Goal: Information Seeking & Learning: Learn about a topic

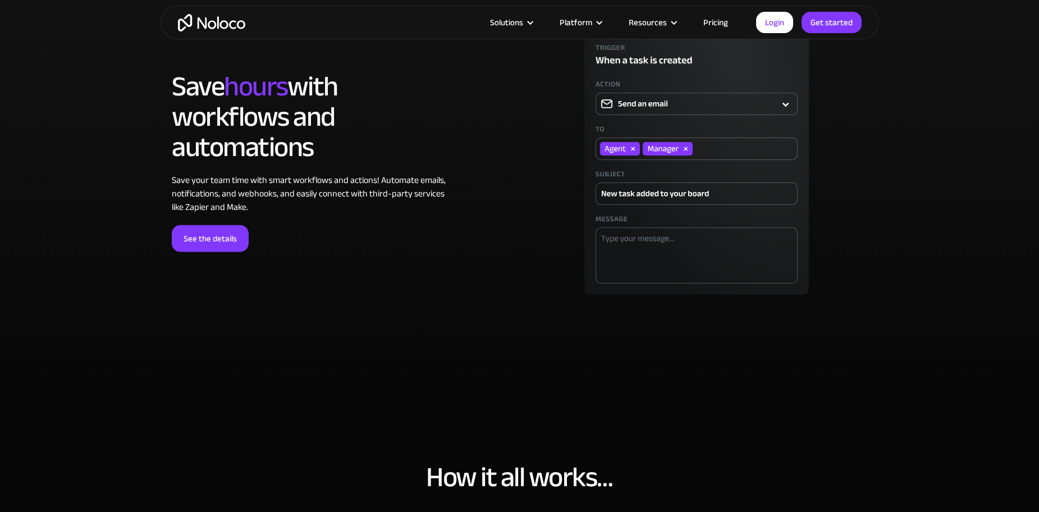
scroll to position [3341, 0]
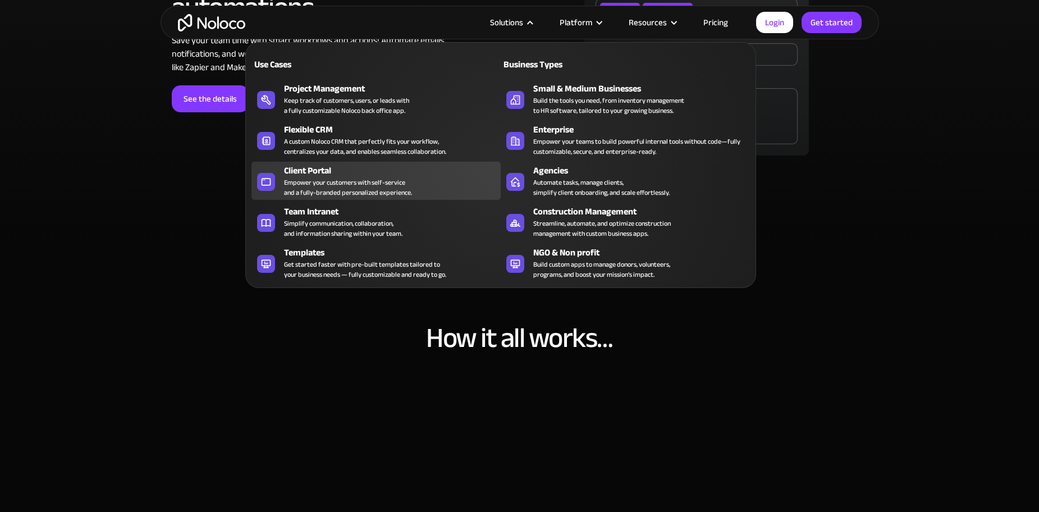
click at [322, 181] on div "Empower your customers with self-service and a fully-branded personalized exper…" at bounding box center [348, 187] width 128 height 20
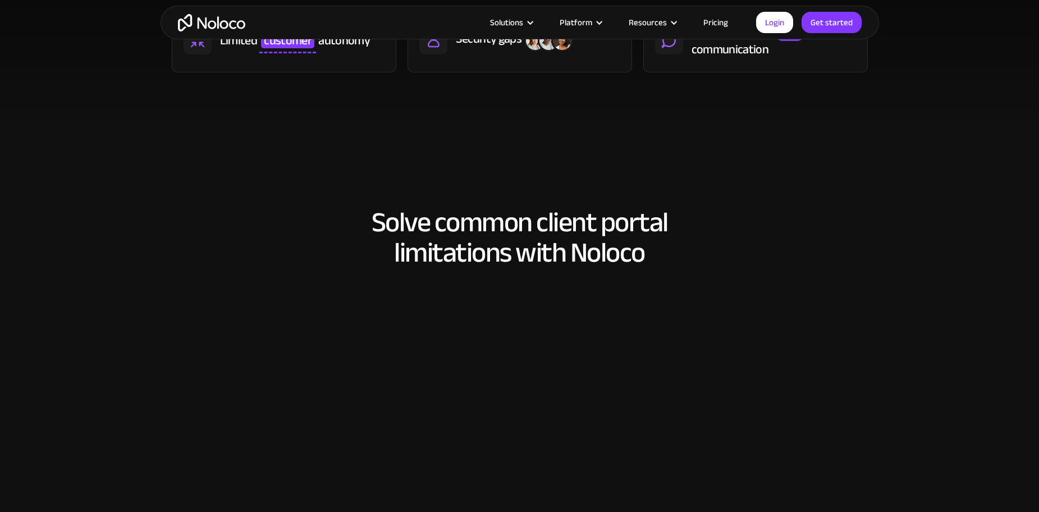
scroll to position [786, 0]
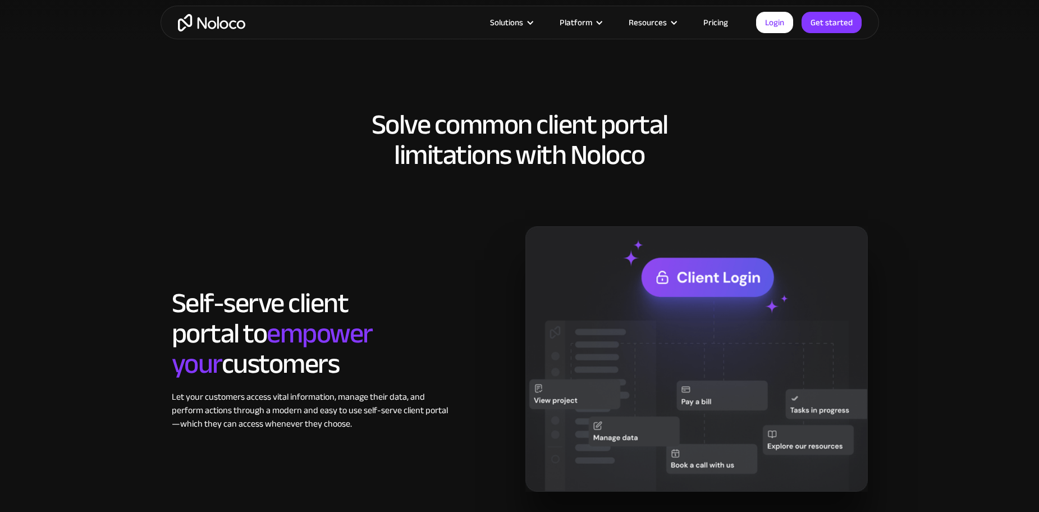
click at [715, 22] on link "Pricing" at bounding box center [715, 22] width 53 height 15
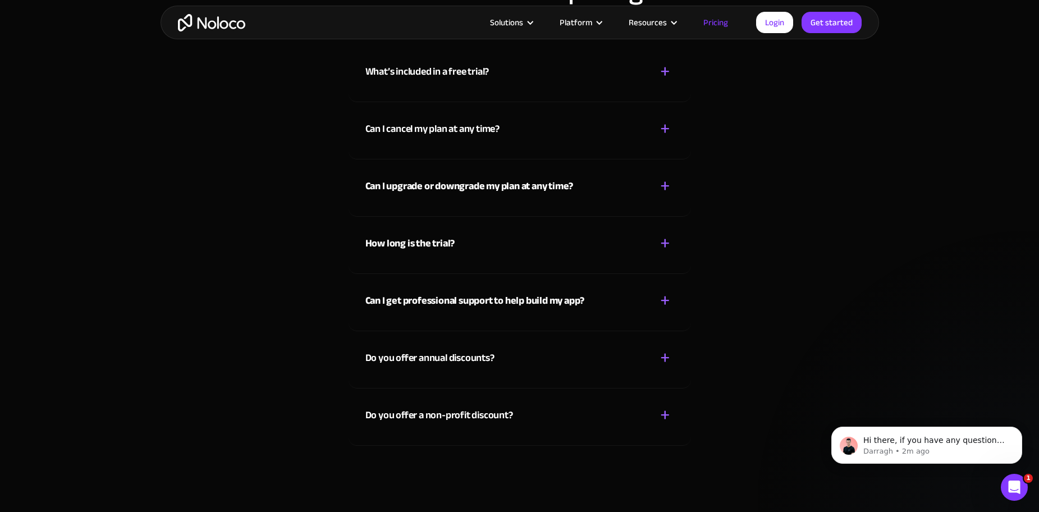
scroll to position [4940, 0]
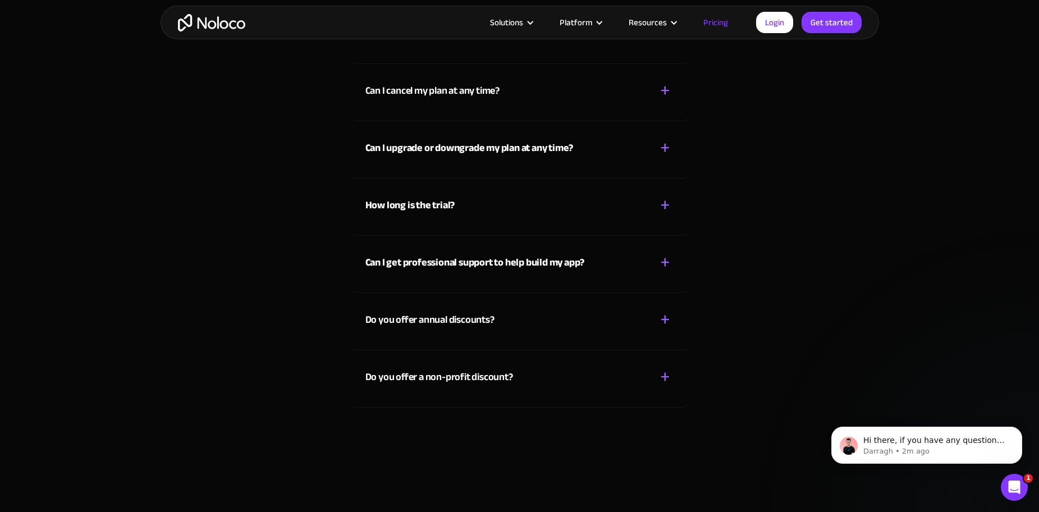
click at [664, 201] on div "+" at bounding box center [665, 205] width 10 height 20
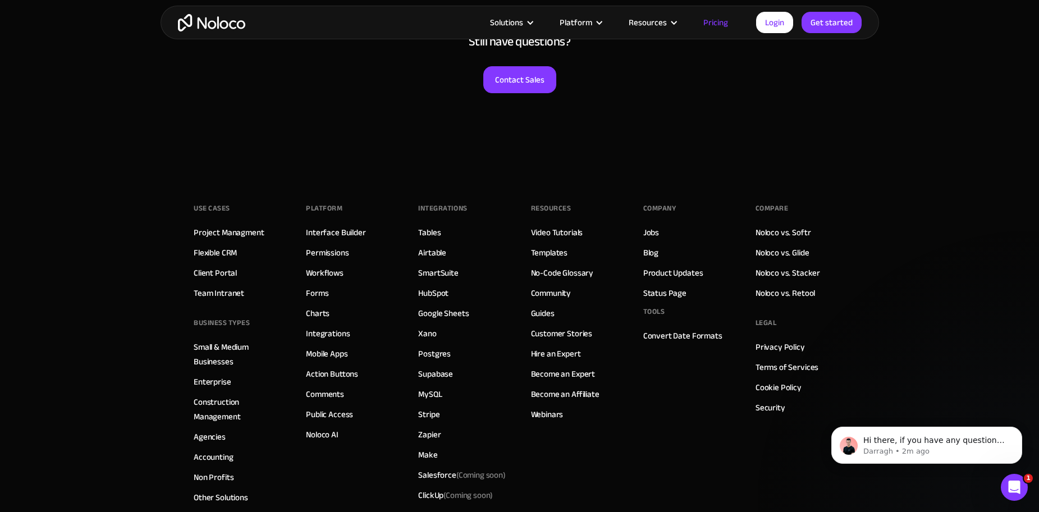
scroll to position [5557, 0]
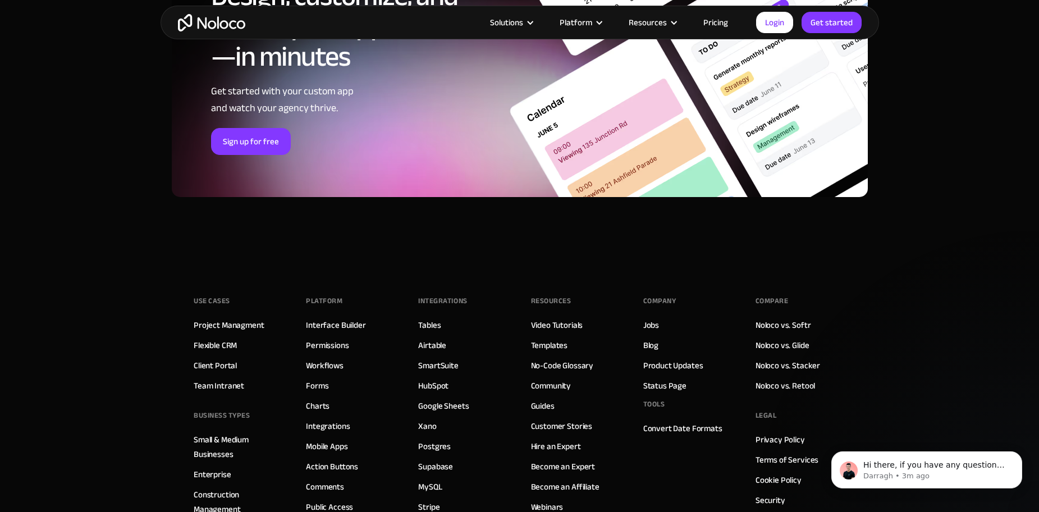
scroll to position [5333, 0]
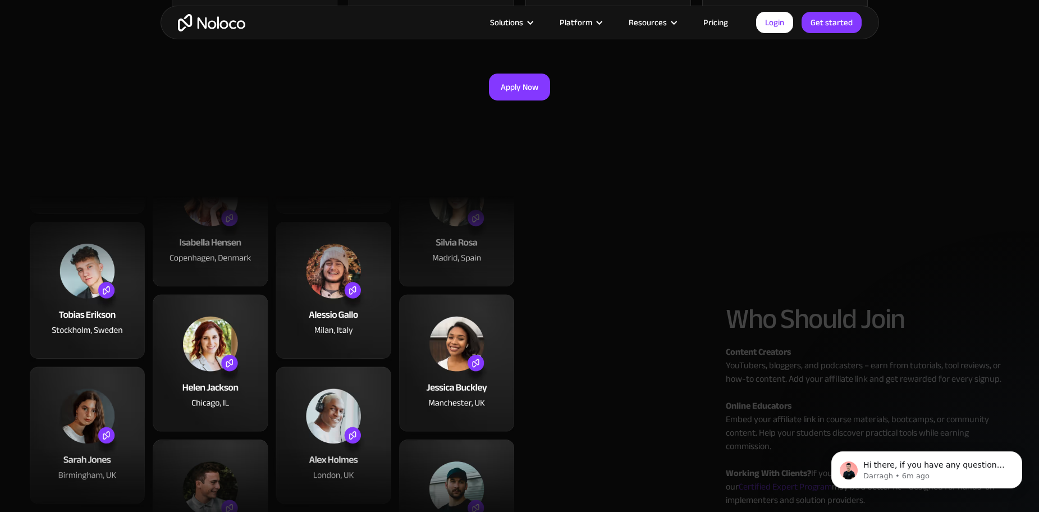
scroll to position [730, 0]
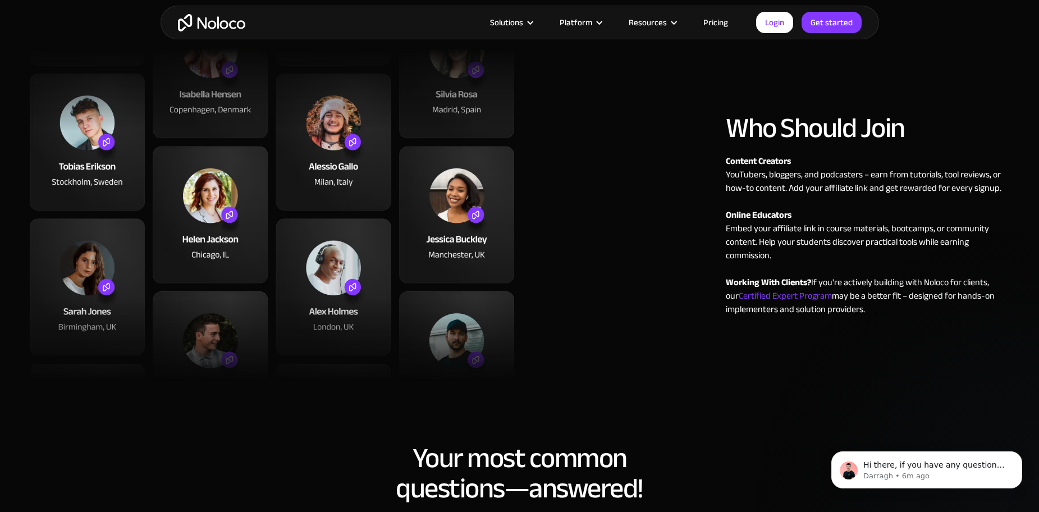
click at [769, 293] on span "Certified Expert Program" at bounding box center [785, 295] width 93 height 17
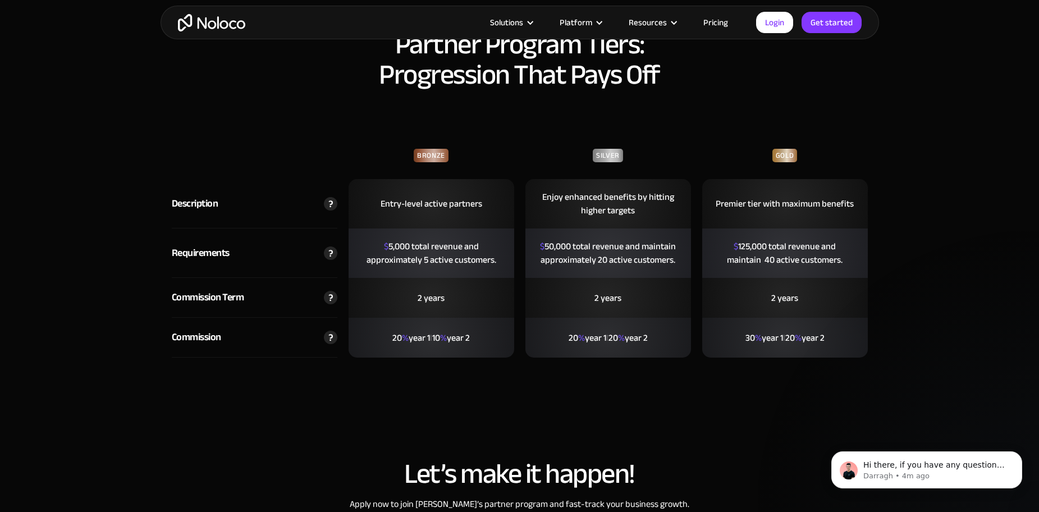
scroll to position [2526, 0]
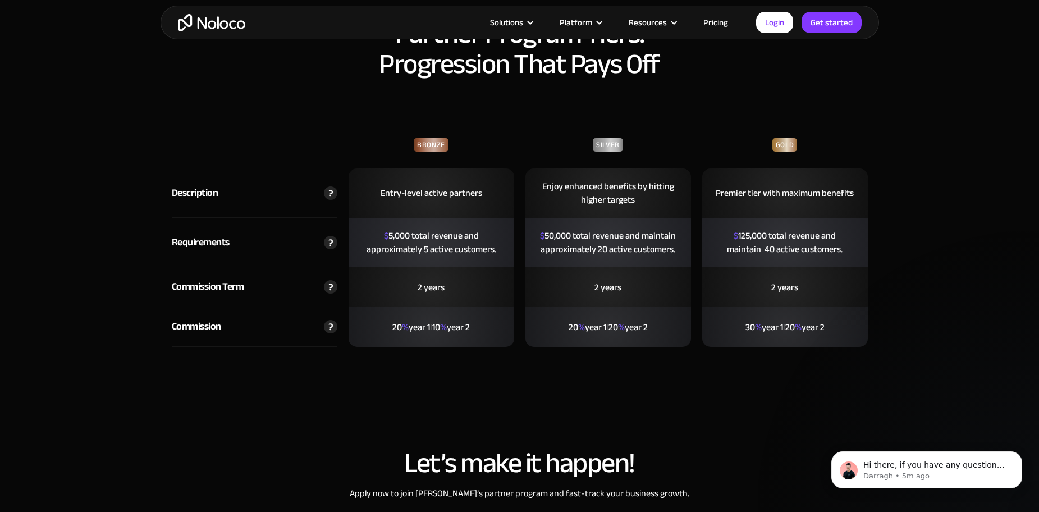
click at [329, 242] on img at bounding box center [330, 242] width 13 height 13
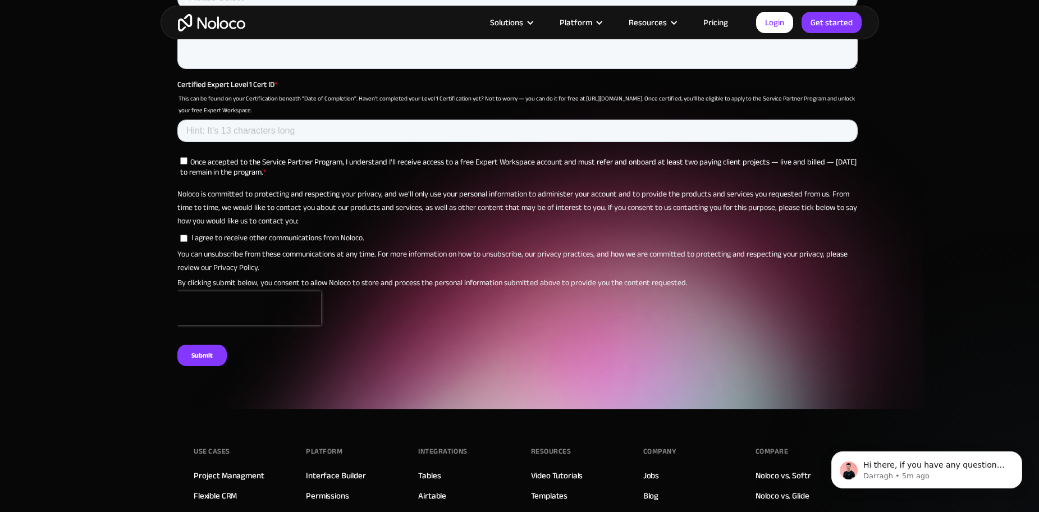
scroll to position [4210, 0]
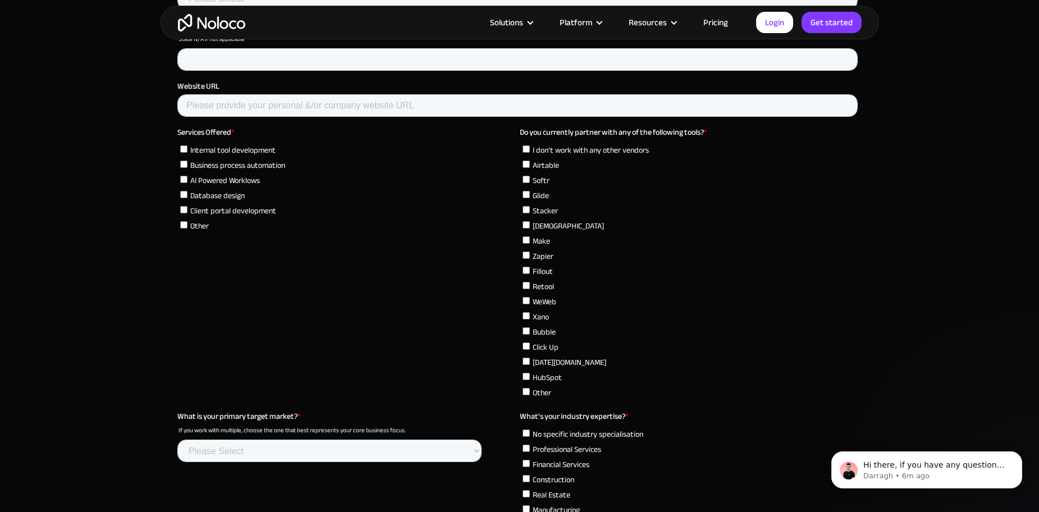
scroll to position [3368, 0]
